Goal: Navigation & Orientation: Find specific page/section

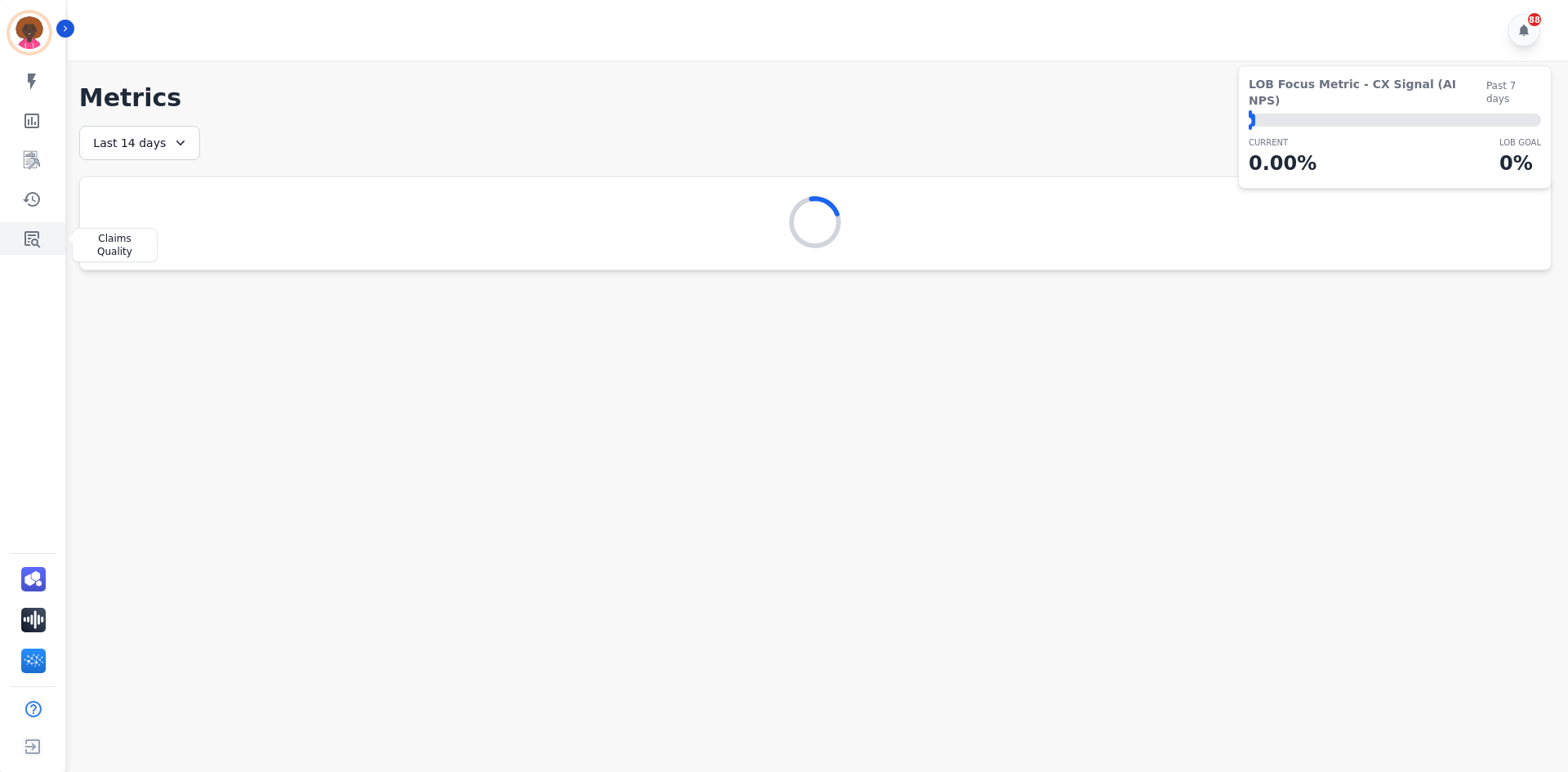
click at [37, 247] on icon "Sidebar" at bounding box center [32, 238] width 19 height 19
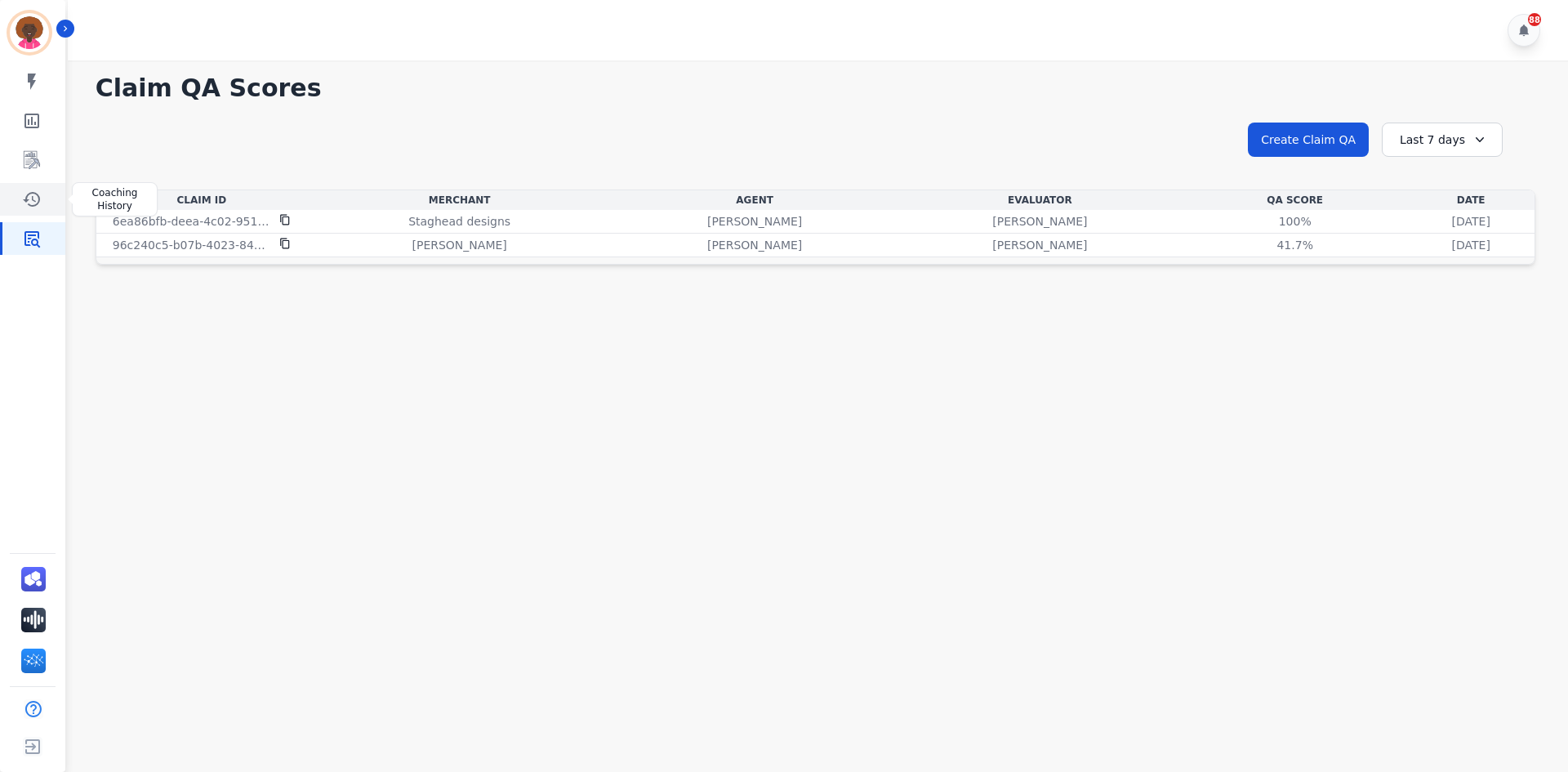
click at [36, 190] on icon "Sidebar" at bounding box center [32, 198] width 19 height 19
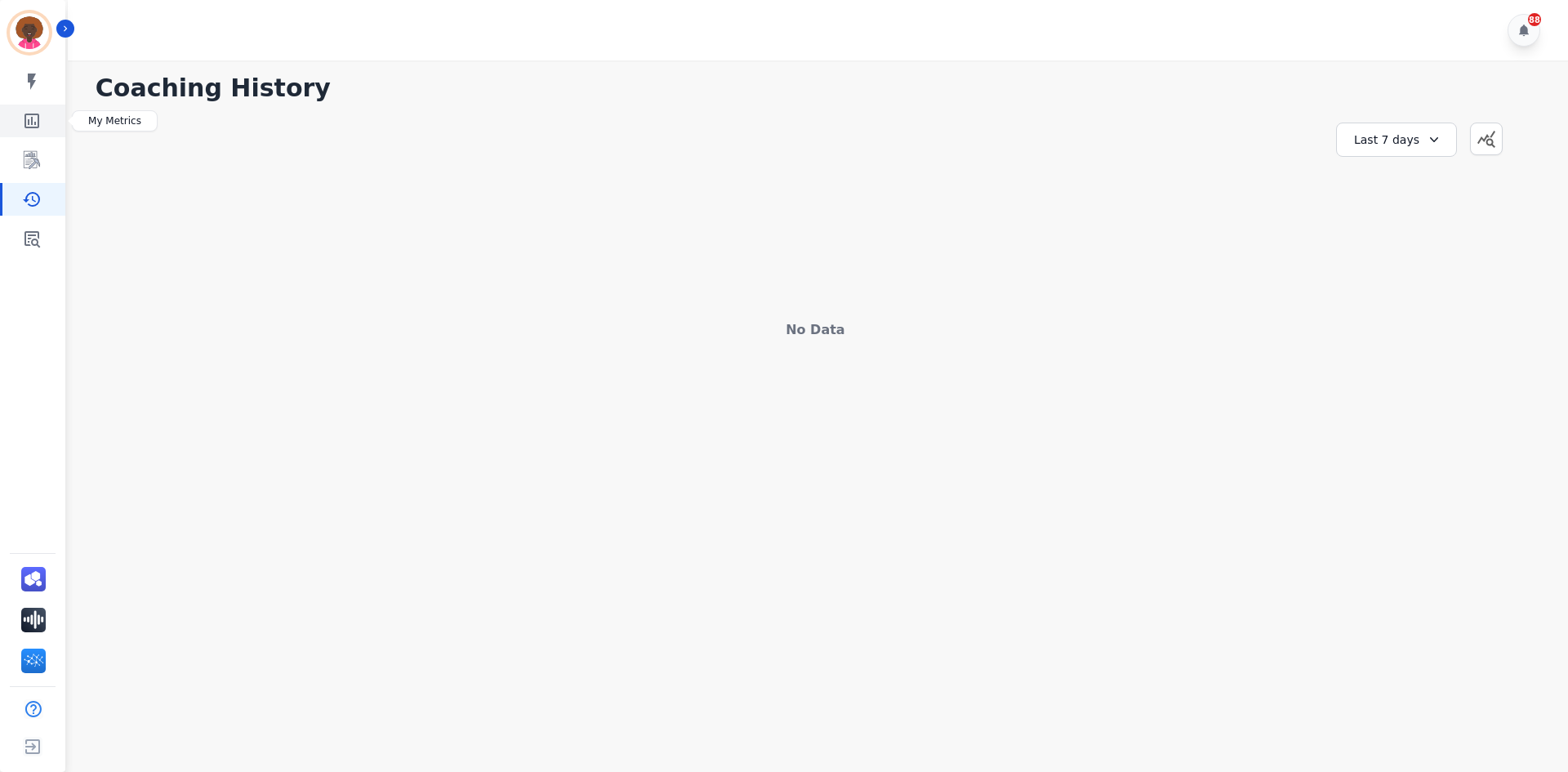
click at [34, 120] on icon "Sidebar" at bounding box center [32, 120] width 19 height 19
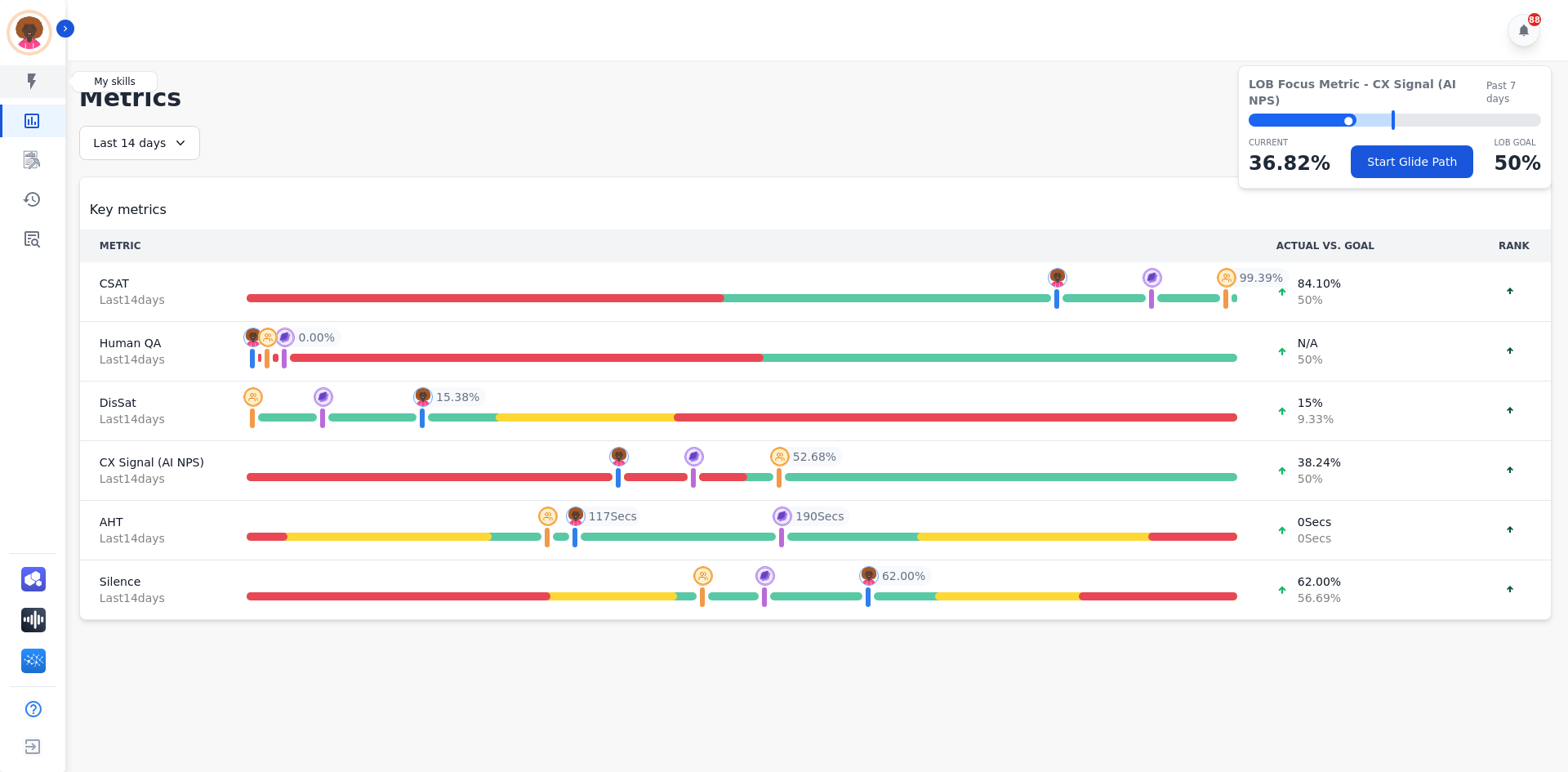
click at [27, 78] on icon "Sidebar" at bounding box center [32, 82] width 19 height 19
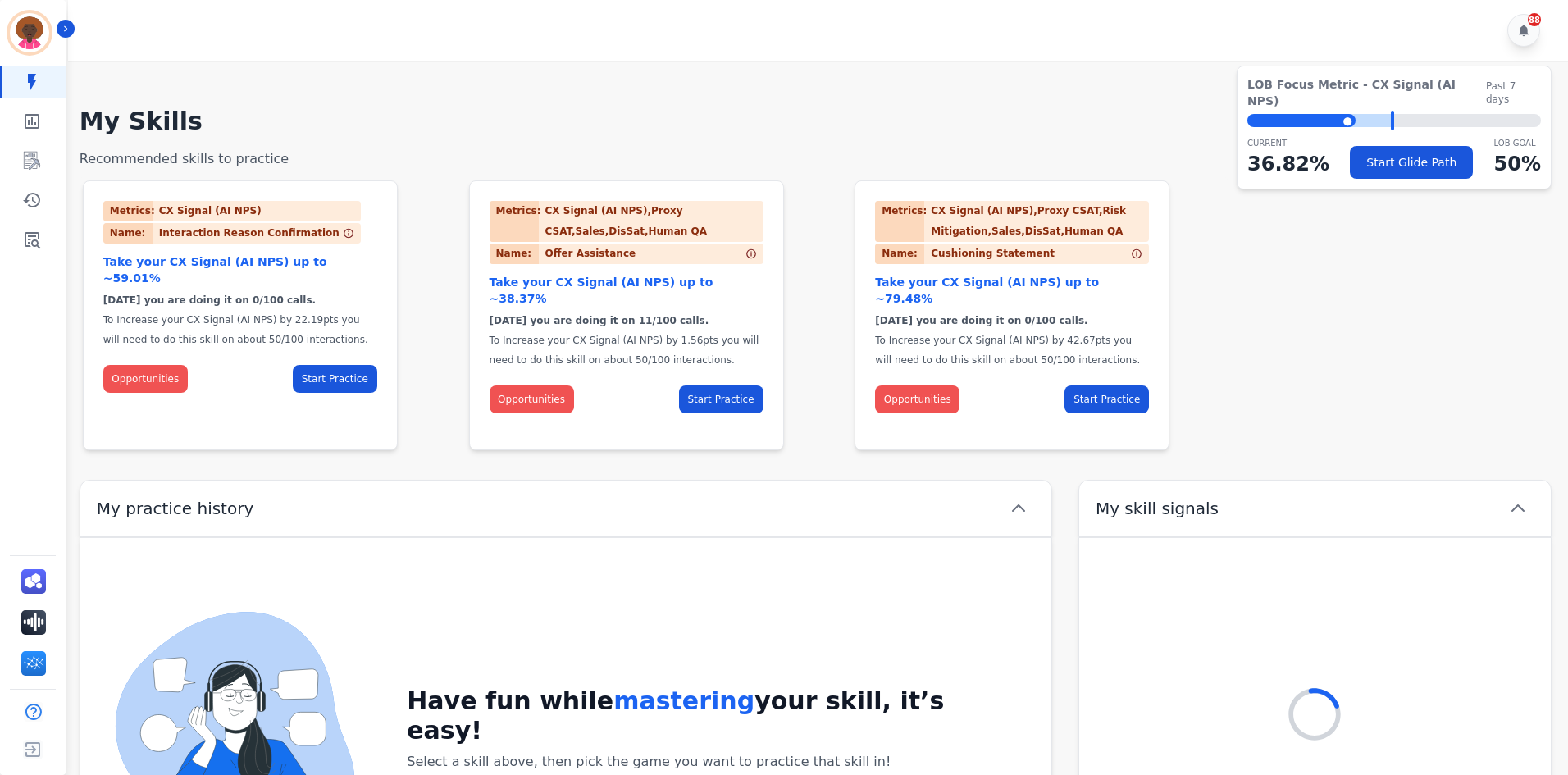
click at [24, 102] on div "My skills My Metrics Interaction Mining Coaching History Claims Quality" at bounding box center [33, 161] width 66 height 190
click at [20, 111] on link "Sidebar" at bounding box center [34, 121] width 63 height 33
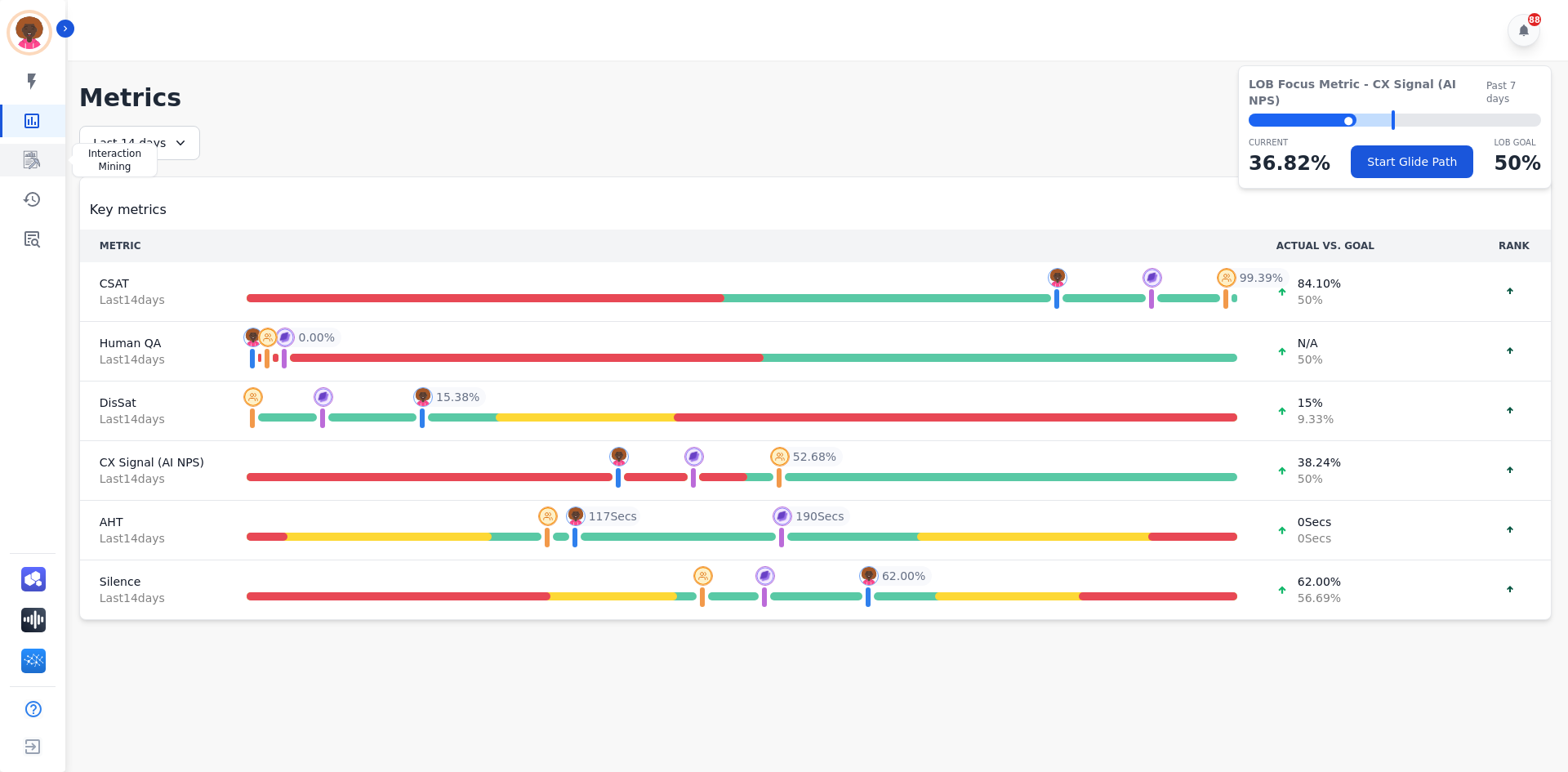
click at [37, 155] on icon "Sidebar" at bounding box center [32, 159] width 17 height 18
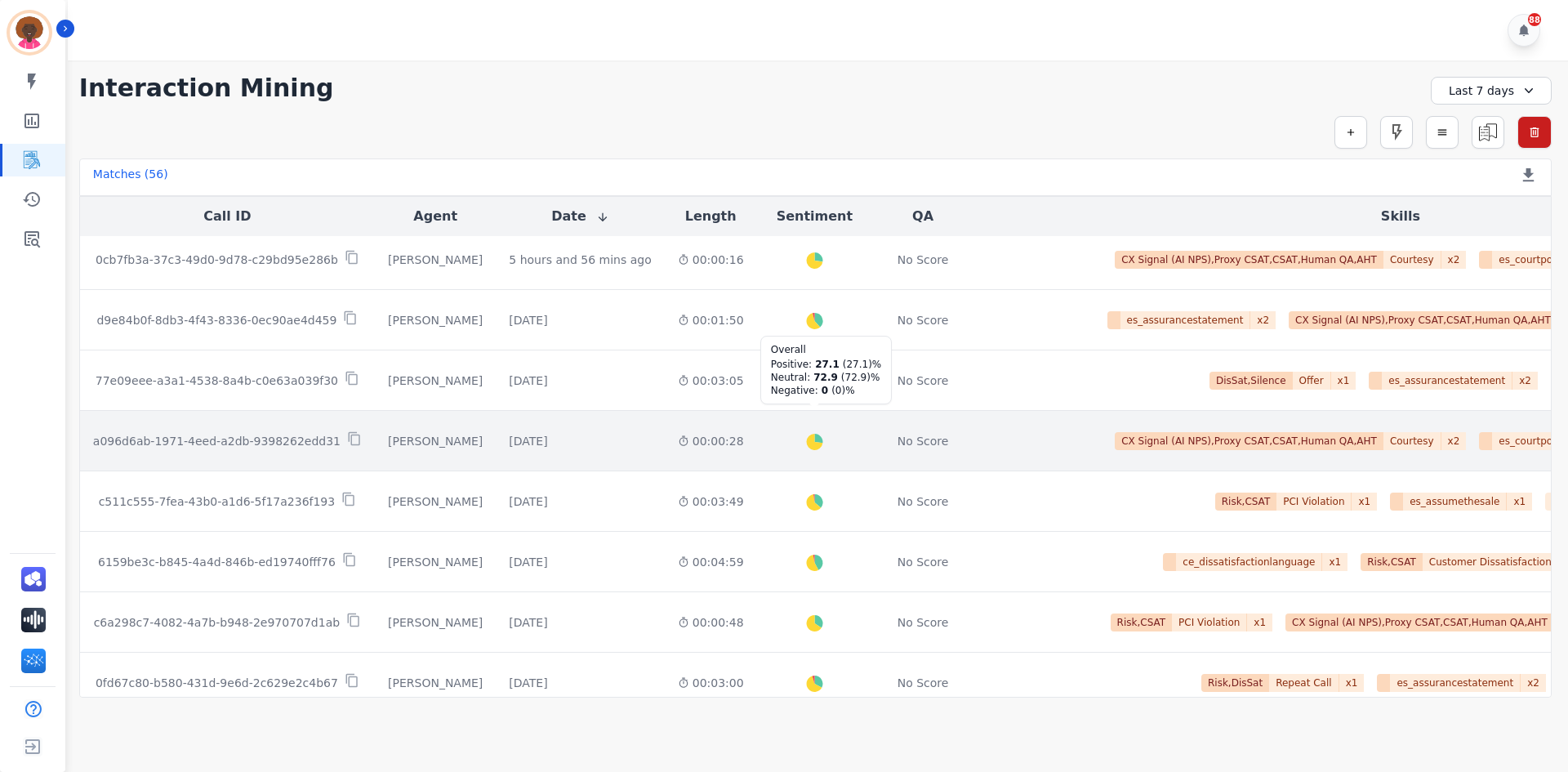
scroll to position [822, 0]
